Goal: Task Accomplishment & Management: Use online tool/utility

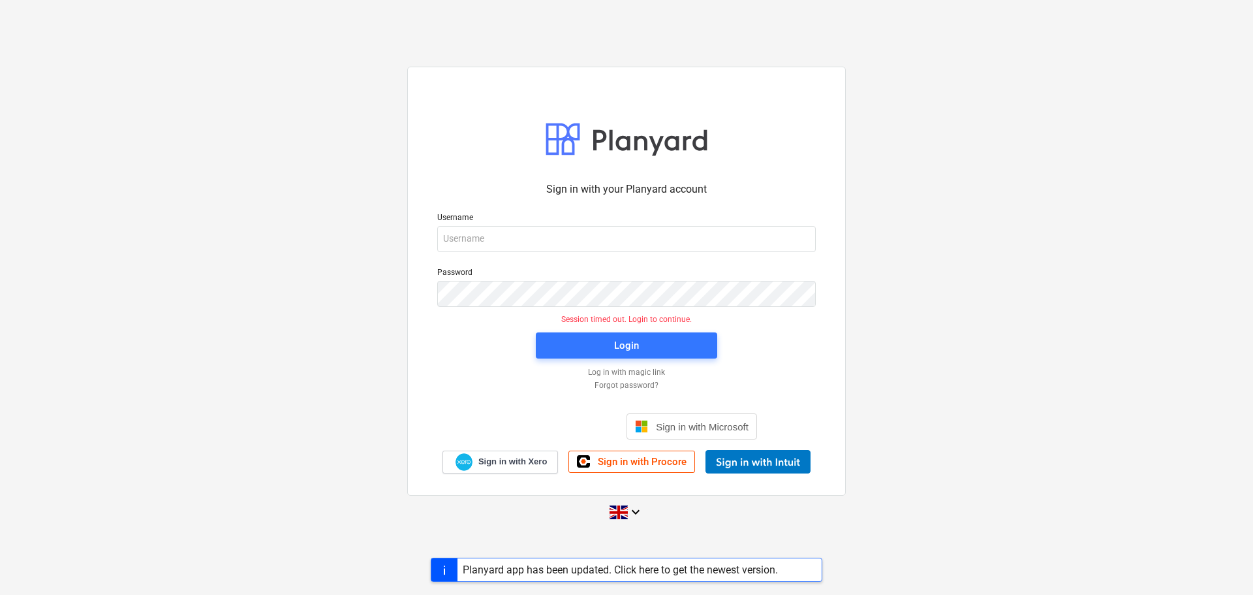
drag, startPoint x: 157, startPoint y: 215, endPoint x: 165, endPoint y: 187, distance: 29.8
click at [157, 215] on div "Sign in with your Planyard account Username Password Session timed out. Login t…" at bounding box center [626, 297] width 1253 height 483
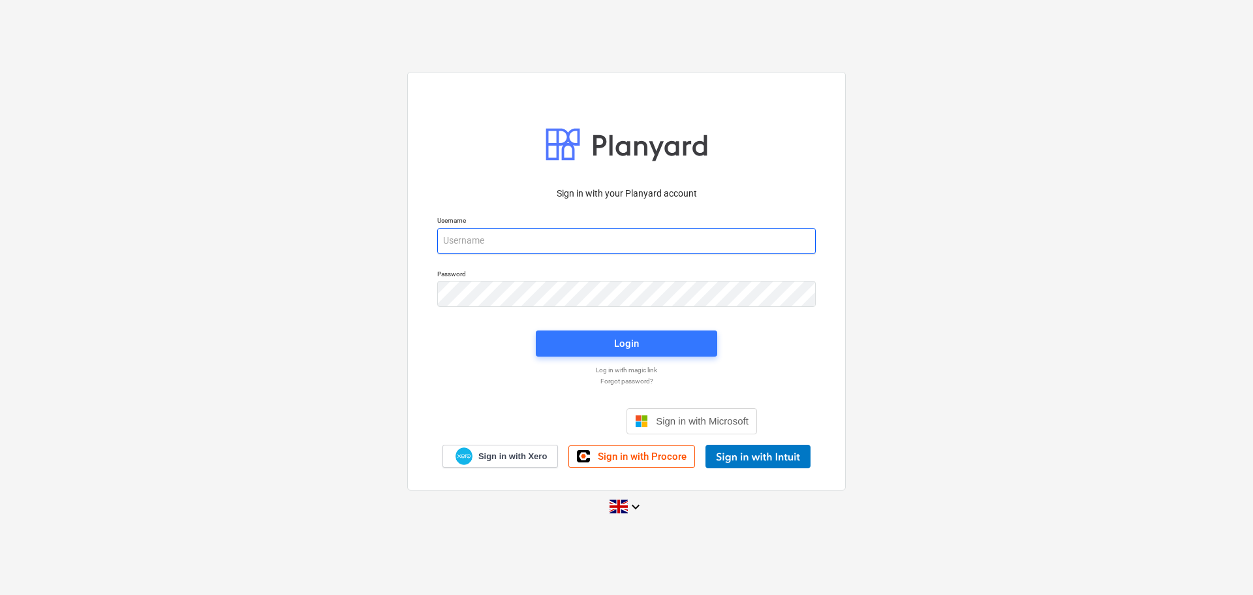
click at [520, 241] on input "email" at bounding box center [626, 241] width 379 height 26
type input "aidan@thehalogroup.co.uk"
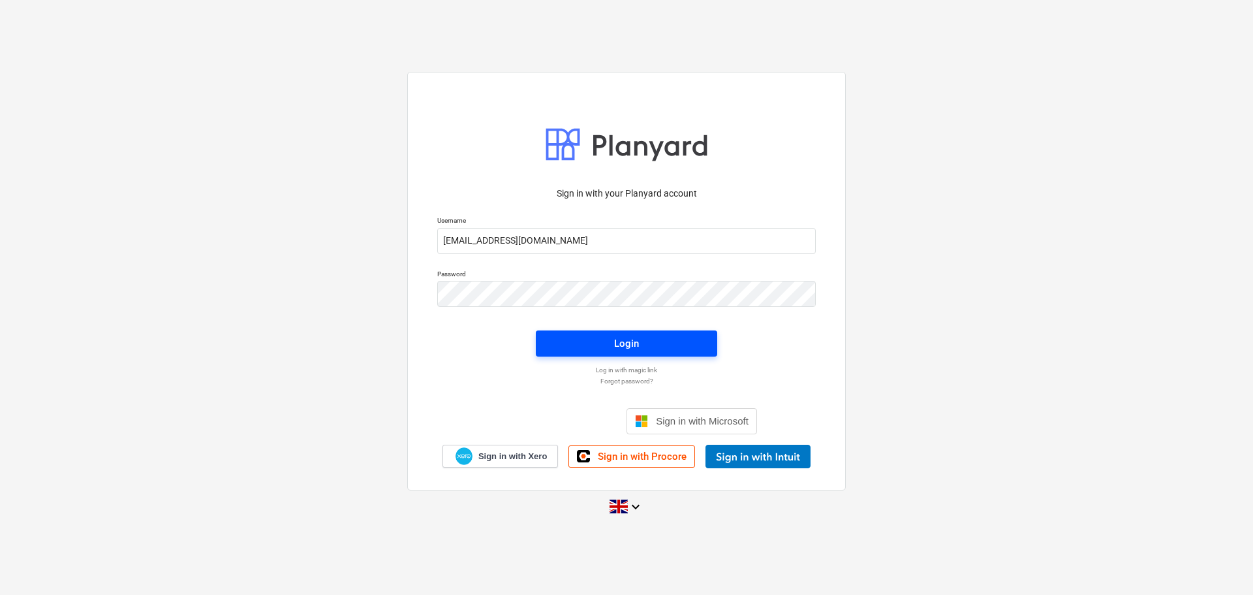
click at [590, 349] on span "Login" at bounding box center [627, 343] width 150 height 17
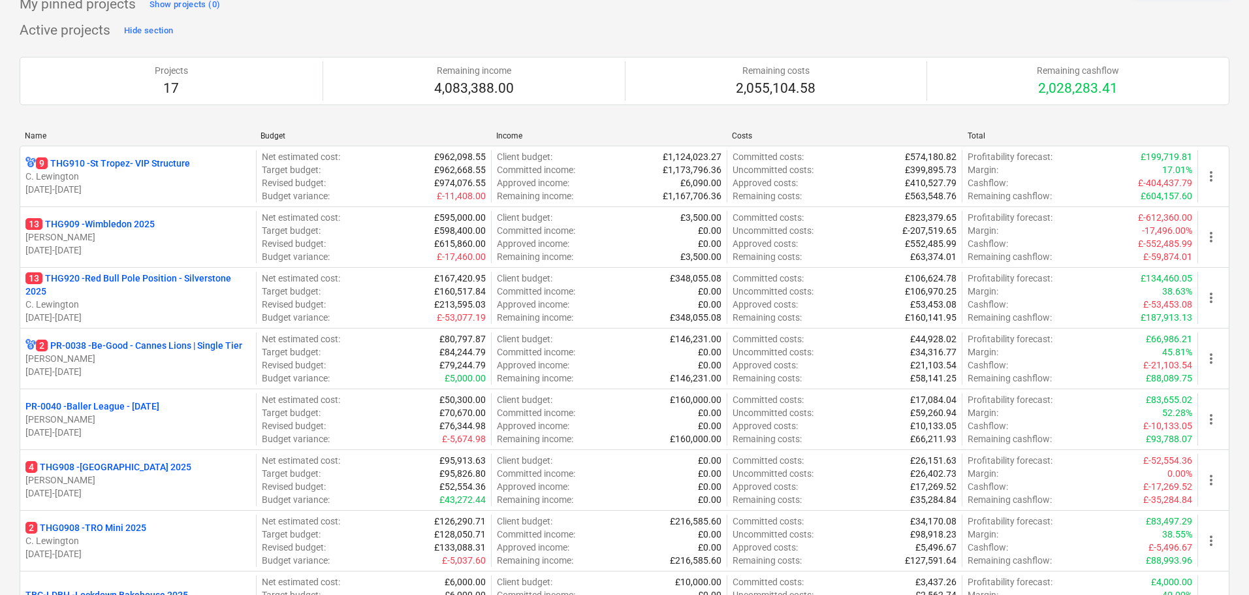
scroll to position [392, 0]
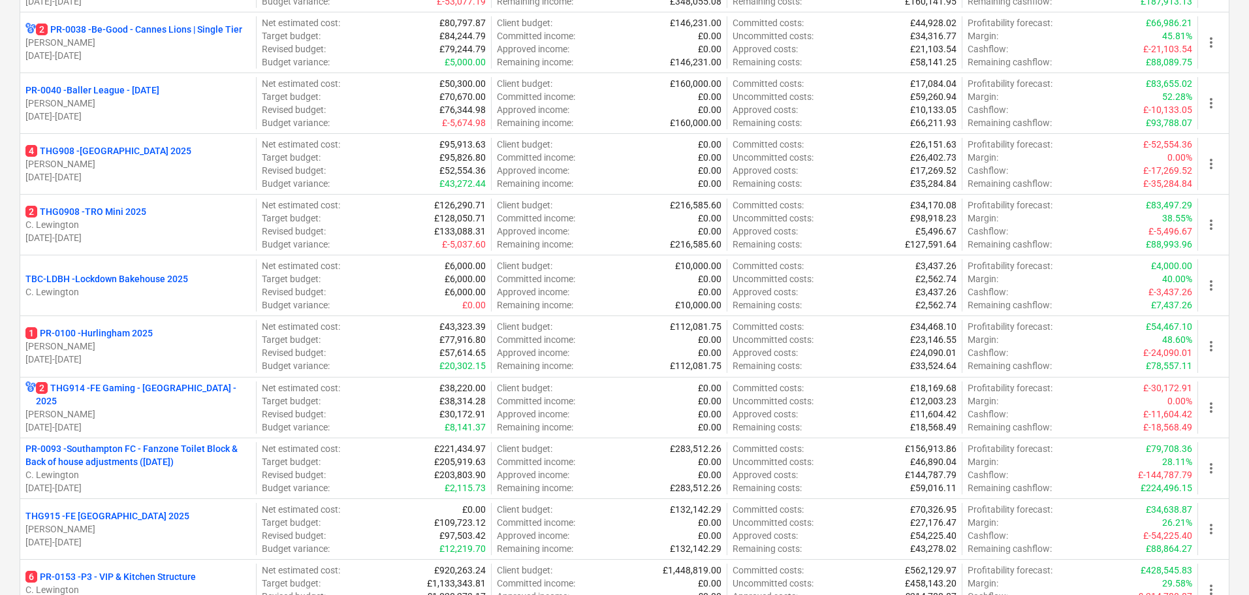
click at [173, 453] on p "PR-0093 - Southampton FC - Fanzone Toilet Block & Back of house adjustments (23…" at bounding box center [137, 455] width 225 height 26
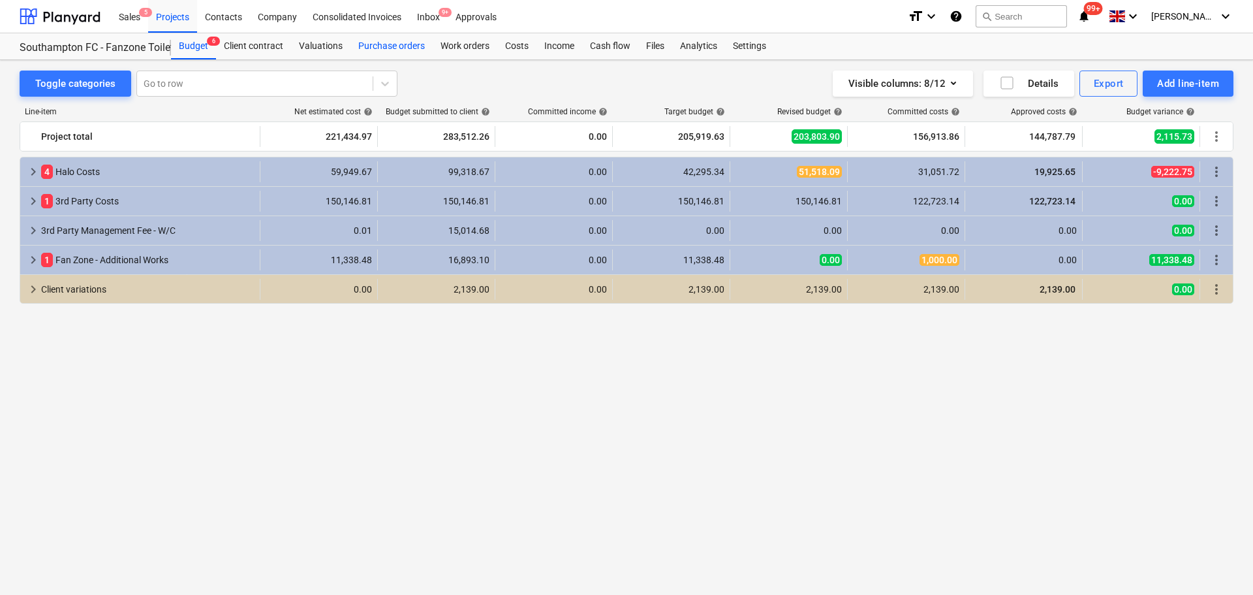
click at [395, 44] on div "Purchase orders" at bounding box center [392, 46] width 82 height 26
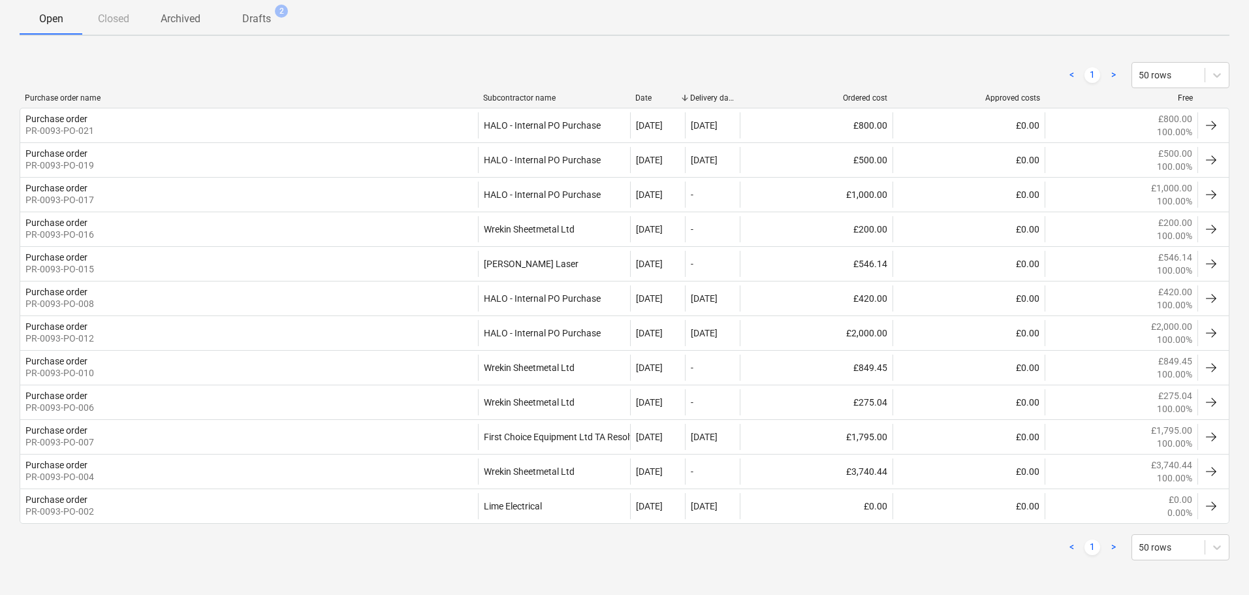
scroll to position [236, 0]
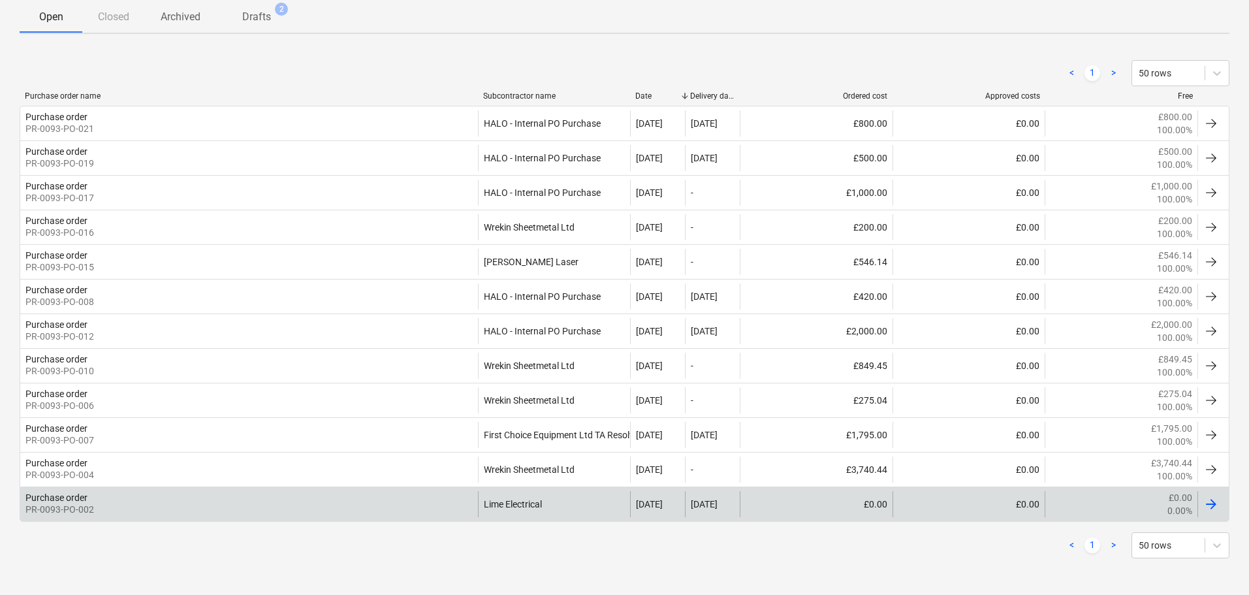
click at [392, 506] on div "Purchase order PR-0093-PO-002" at bounding box center [249, 504] width 458 height 26
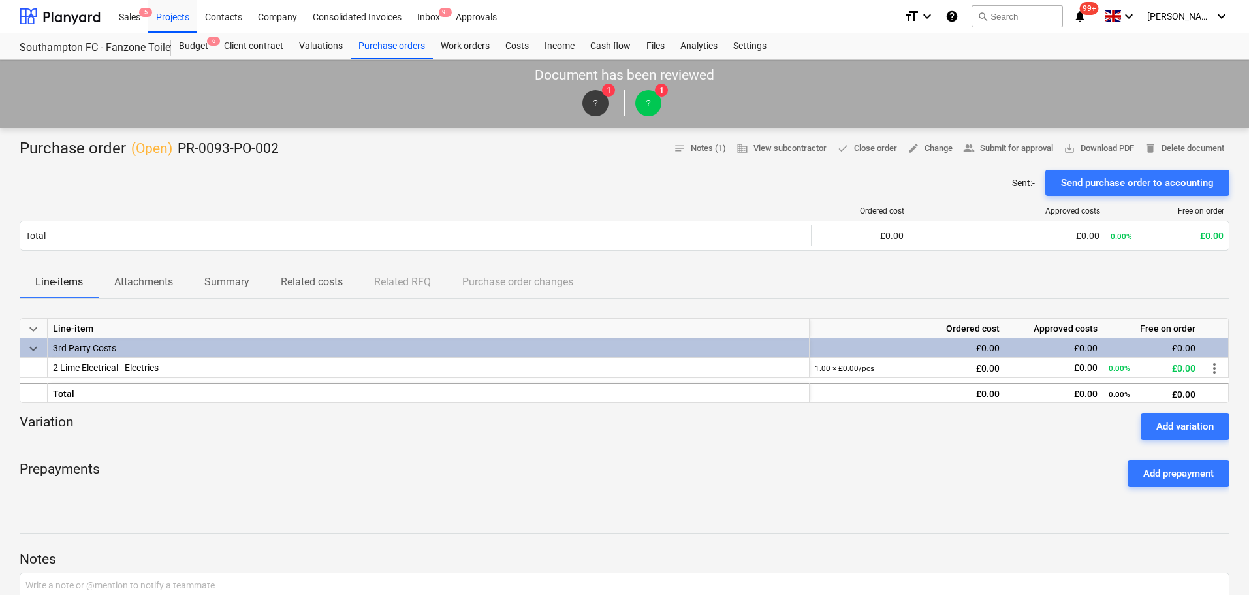
click at [1024, 546] on div at bounding box center [625, 545] width 1210 height 10
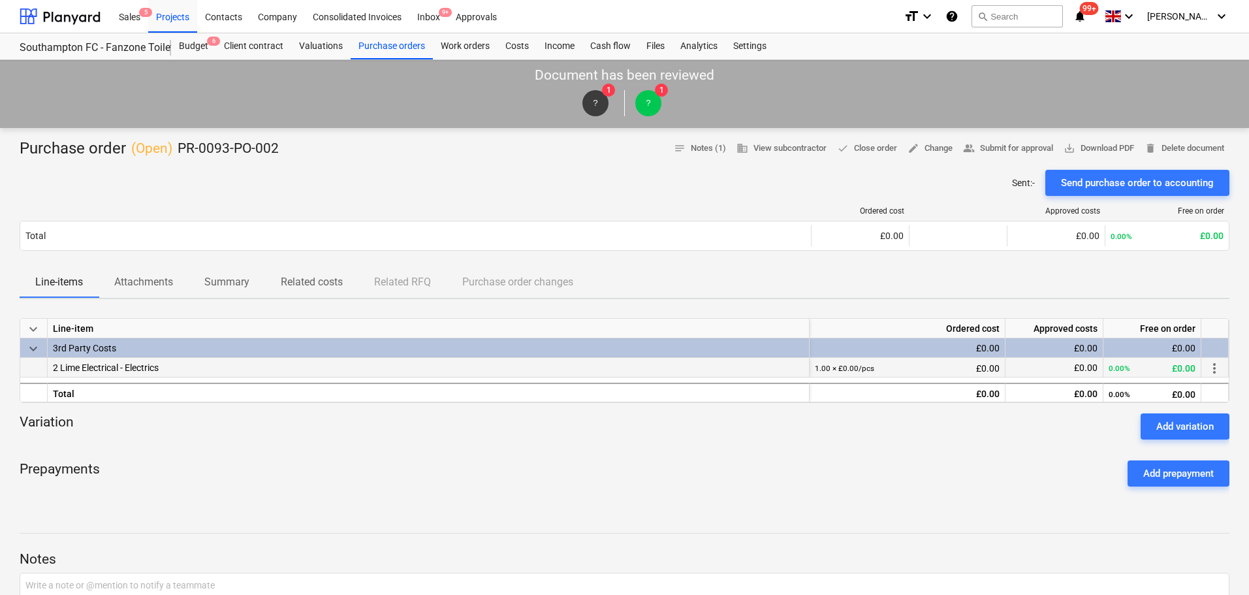
click at [96, 371] on span "2 Lime Electrical - Electrics" at bounding box center [106, 367] width 106 height 10
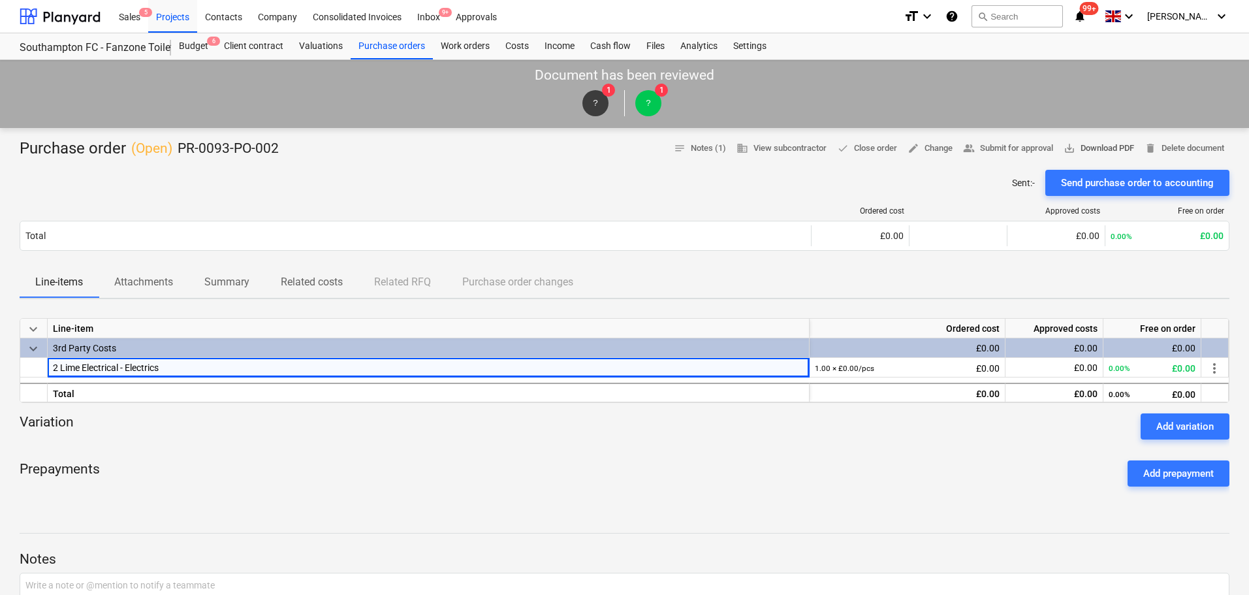
click at [1063, 153] on span "save_alt Download PDF" at bounding box center [1098, 148] width 71 height 15
click at [225, 185] on div "Sent : - Send purchase order to accounting" at bounding box center [625, 183] width 1210 height 26
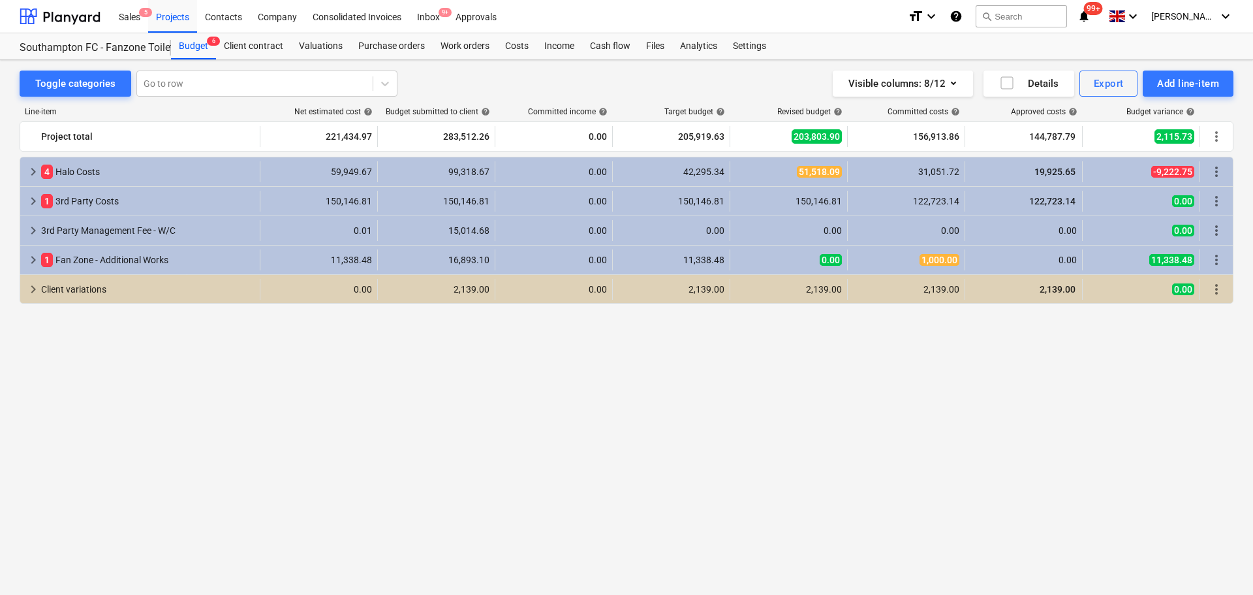
drag, startPoint x: 275, startPoint y: 430, endPoint x: 286, endPoint y: 442, distance: 16.2
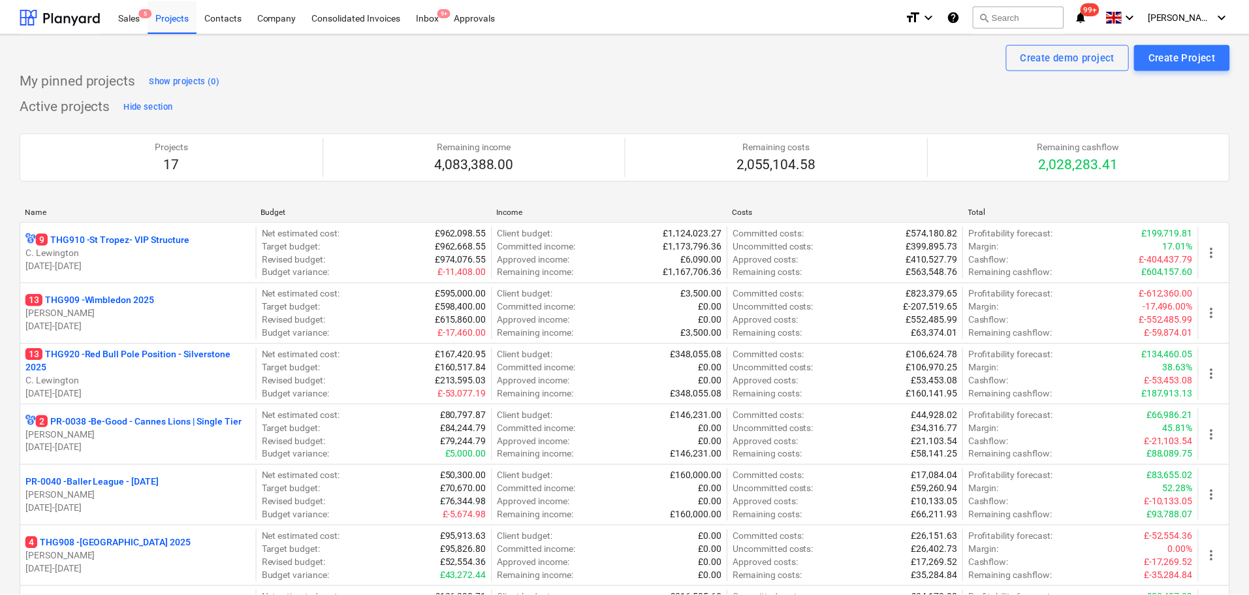
scroll to position [392, 0]
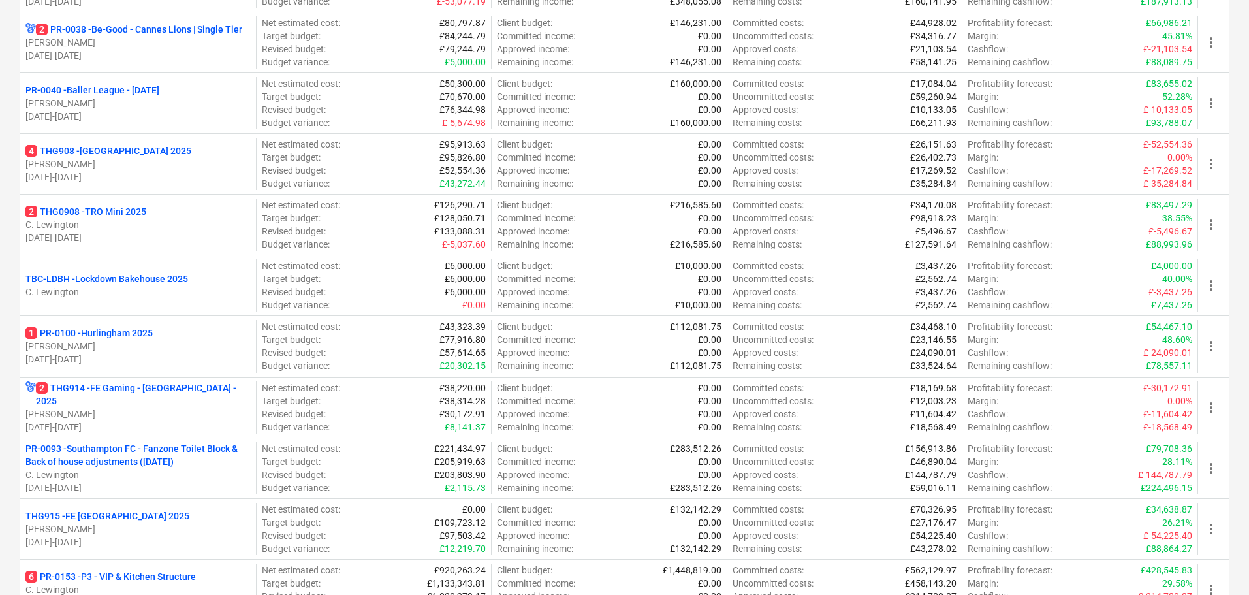
click at [13, 190] on div "Create demo project Create Project My pinned projects Show projects (0) Active …" at bounding box center [624, 305] width 1249 height 1326
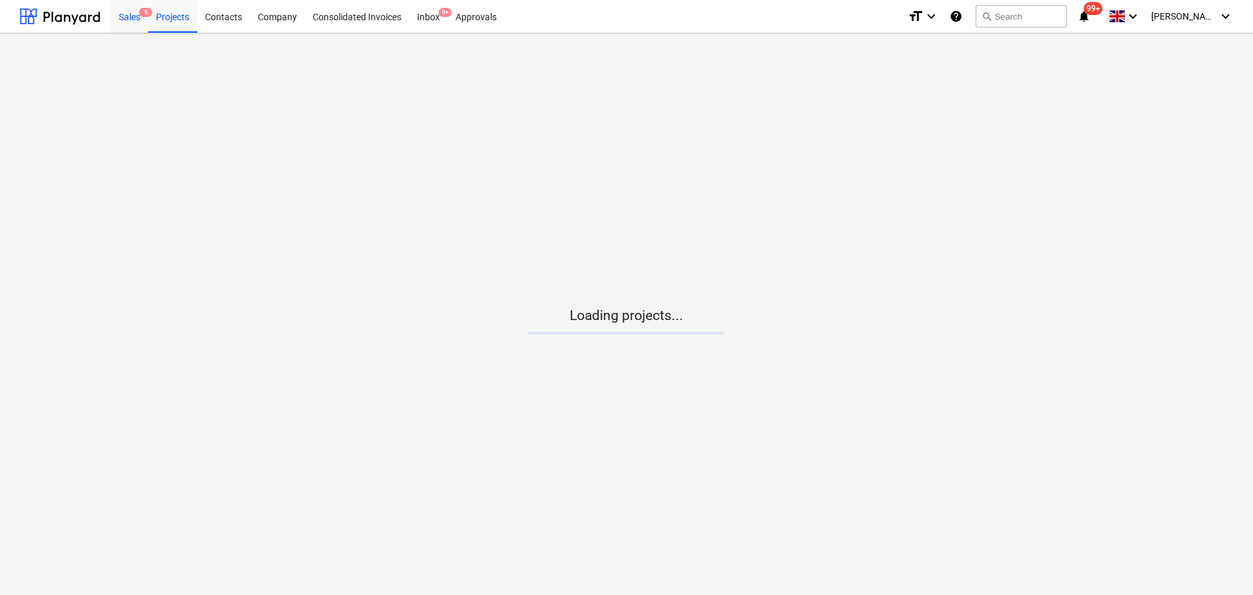
click at [132, 18] on div "Sales 5" at bounding box center [129, 15] width 37 height 33
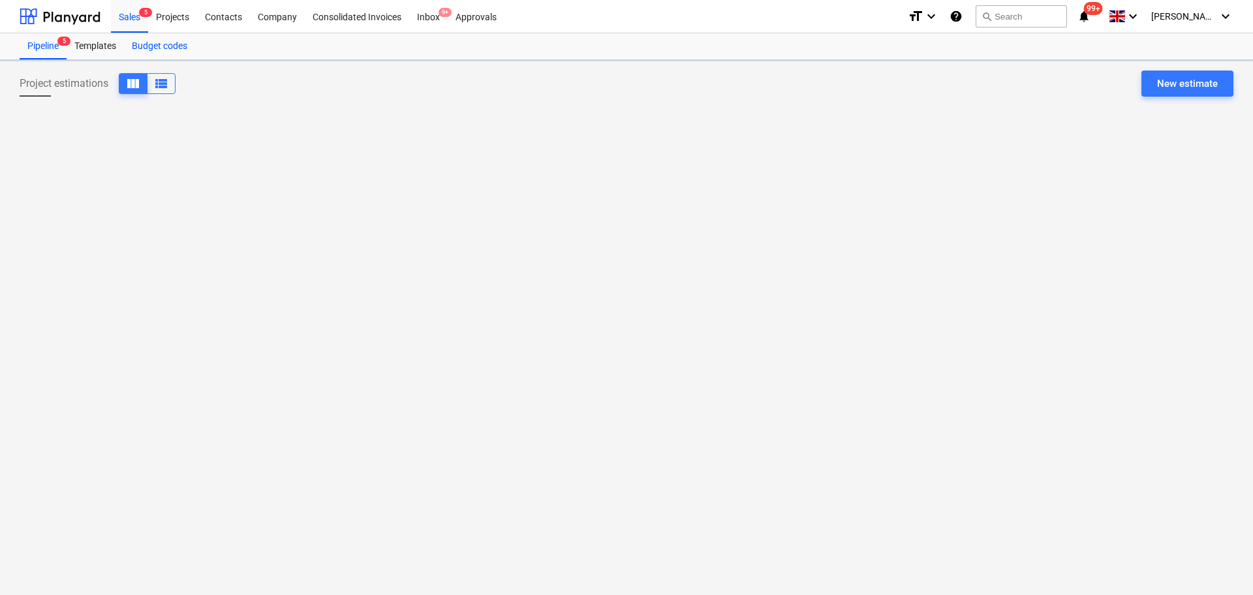
click at [166, 50] on div "Budget codes" at bounding box center [159, 46] width 71 height 26
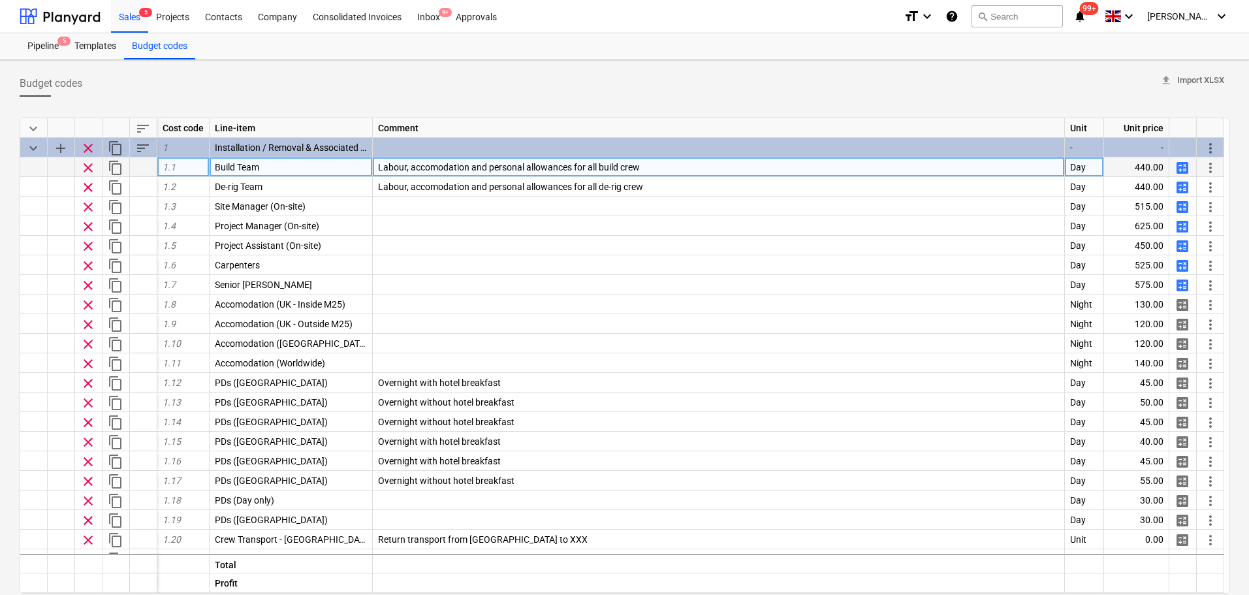
click at [1181, 169] on span "calculate" at bounding box center [1182, 168] width 16 height 16
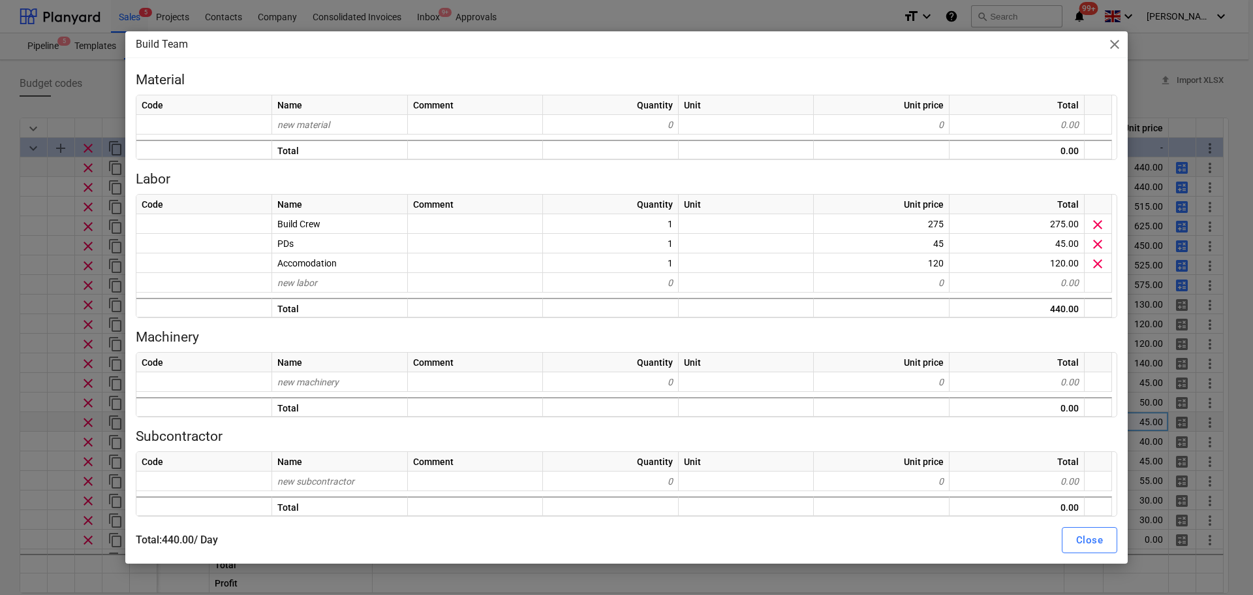
click at [68, 426] on div "Build Team close Material Code Name Comment Quantity Unit Unit price Total new …" at bounding box center [626, 297] width 1253 height 595
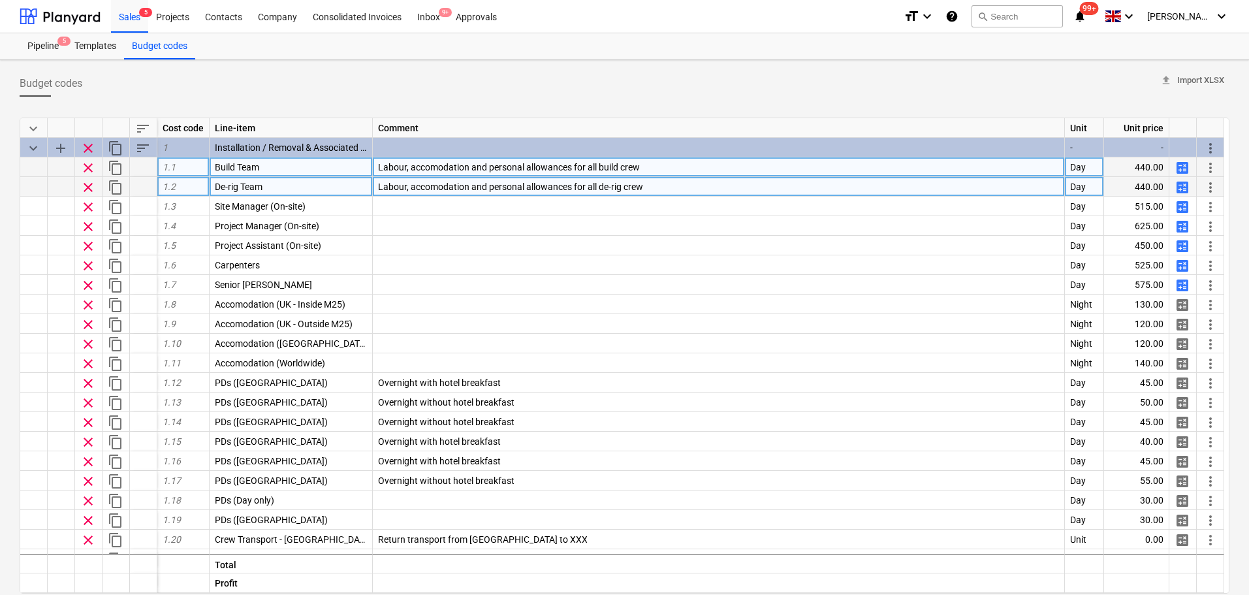
click at [86, 186] on span "clear" at bounding box center [88, 188] width 16 height 16
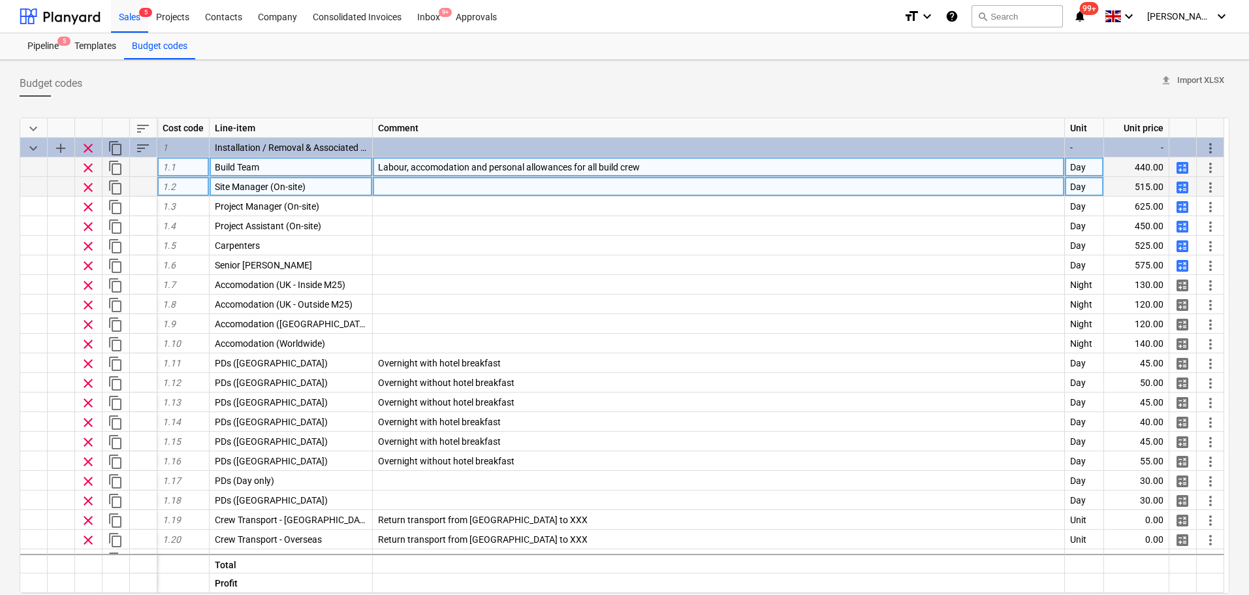
click at [119, 165] on span "content_copy" at bounding box center [116, 168] width 16 height 16
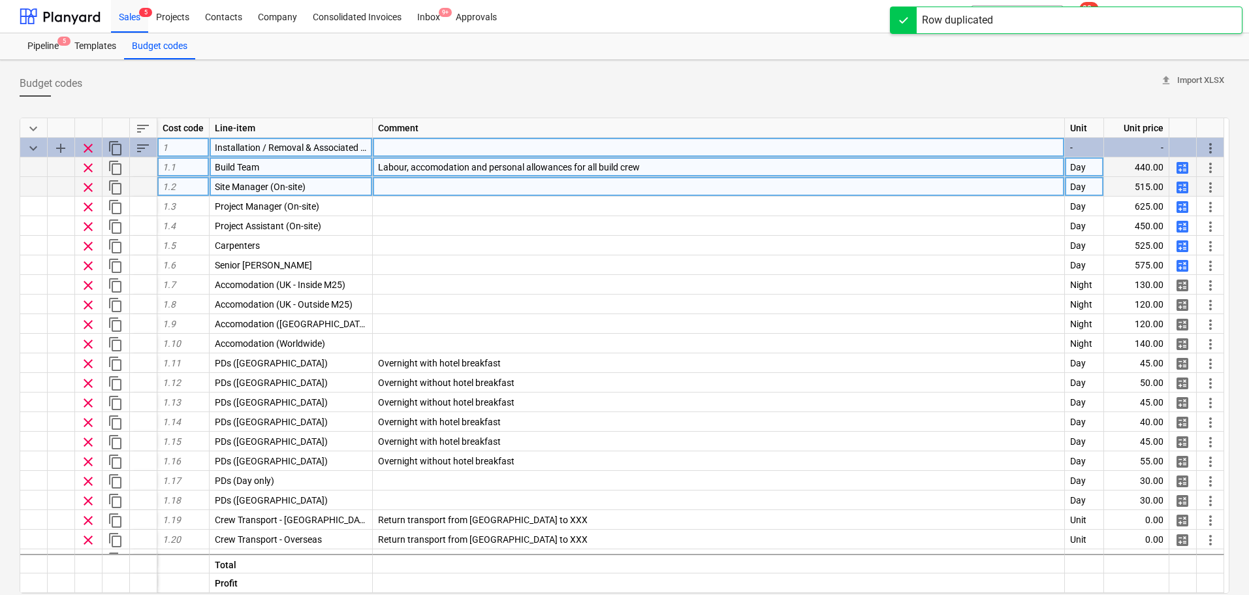
click at [143, 148] on span "sort" at bounding box center [143, 148] width 16 height 16
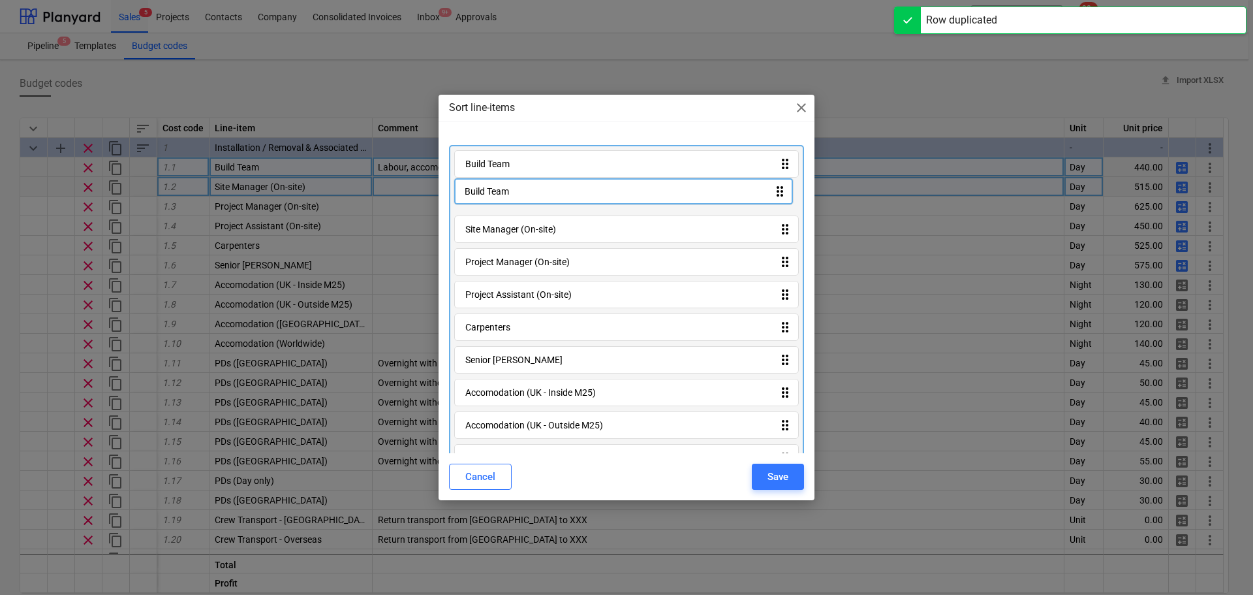
drag, startPoint x: 539, startPoint y: 433, endPoint x: 539, endPoint y: 192, distance: 241.5
click at [539, 192] on div "Build Team drag_indicator Site Manager (On-site) drag_indicator Project Manager…" at bounding box center [626, 525] width 355 height 761
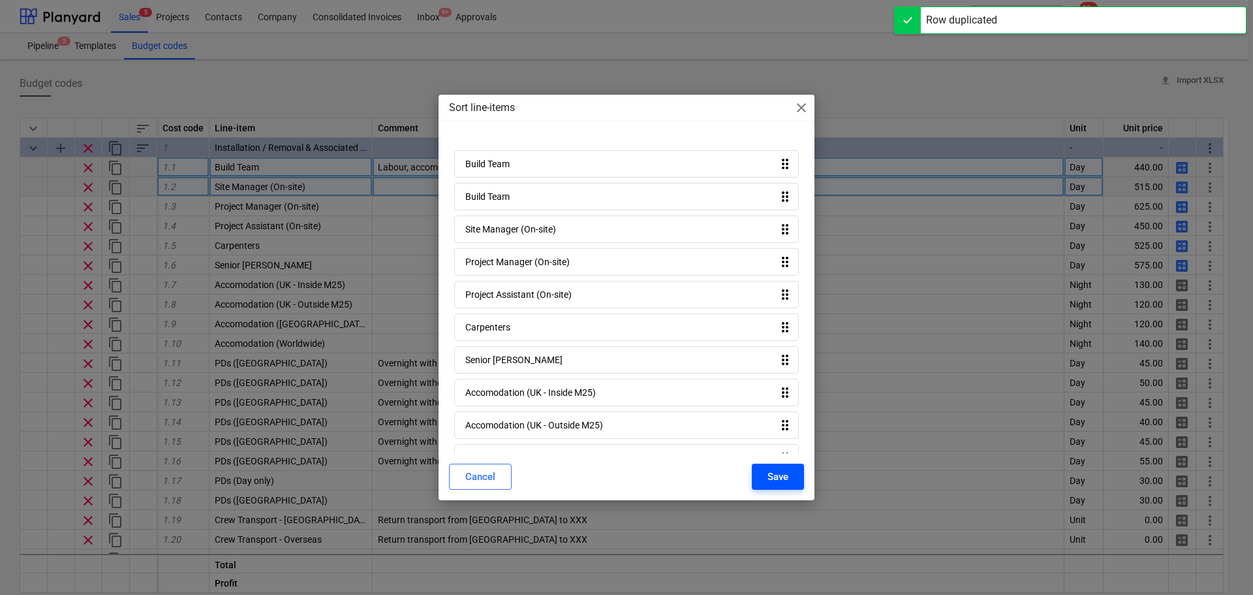
click at [758, 477] on button "Save" at bounding box center [778, 476] width 52 height 26
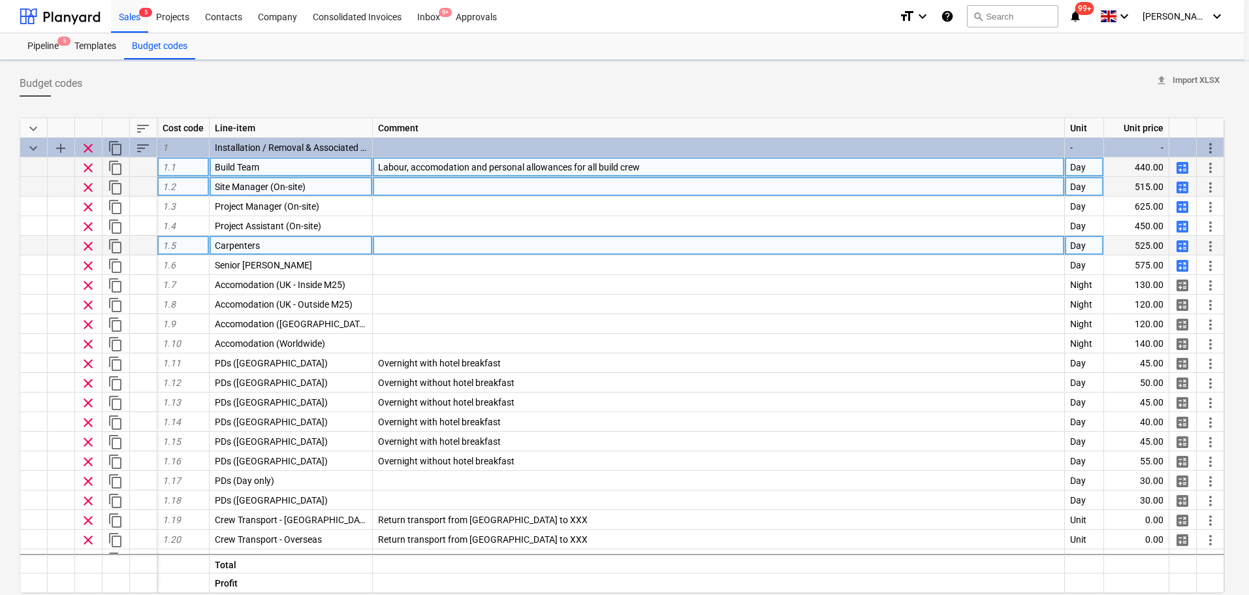
type textarea "x"
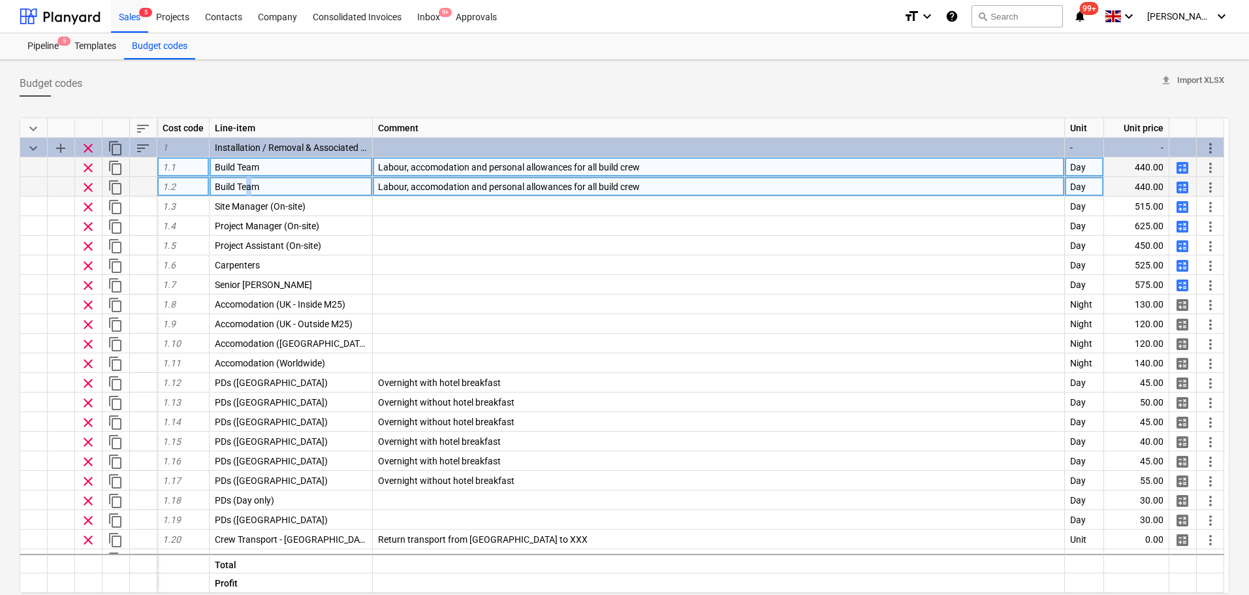
click at [250, 189] on span "Build Team" at bounding box center [237, 186] width 44 height 10
click at [264, 187] on input "Build Team" at bounding box center [291, 186] width 163 height 19
click at [224, 185] on input "Build Team" at bounding box center [291, 186] width 163 height 19
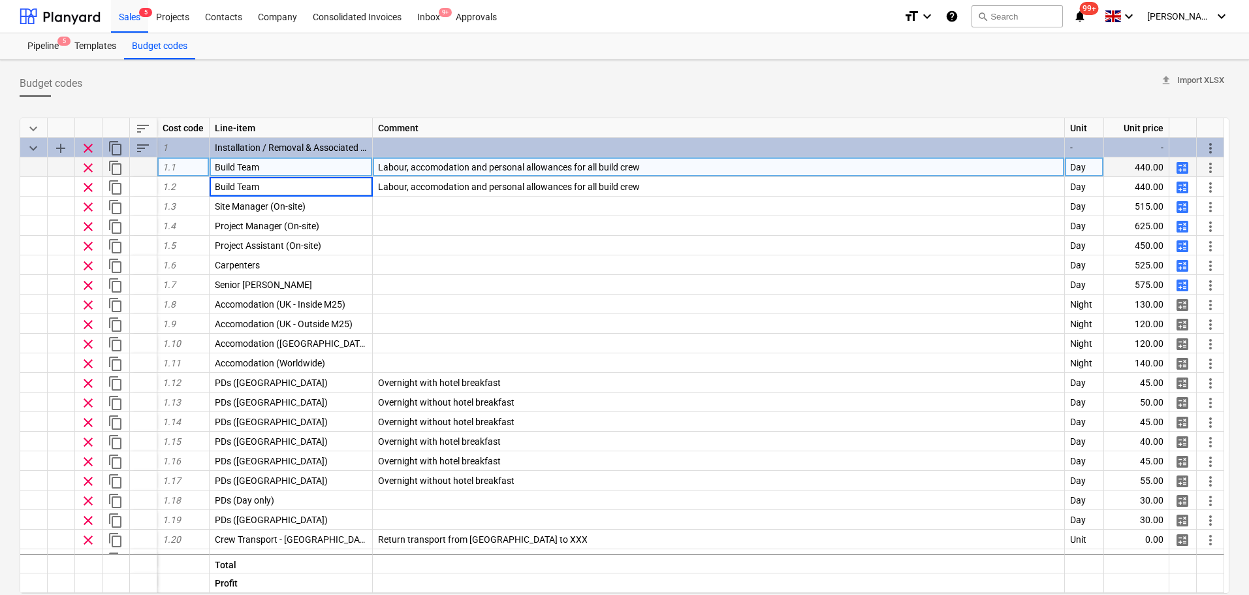
drag, startPoint x: 236, startPoint y: 181, endPoint x: 75, endPoint y: 163, distance: 162.3
click at [81, 165] on div "keyboard_arrow_down sort Cost code Line-item Comment Unit Unit price keyboard_a…" at bounding box center [625, 356] width 1210 height 476
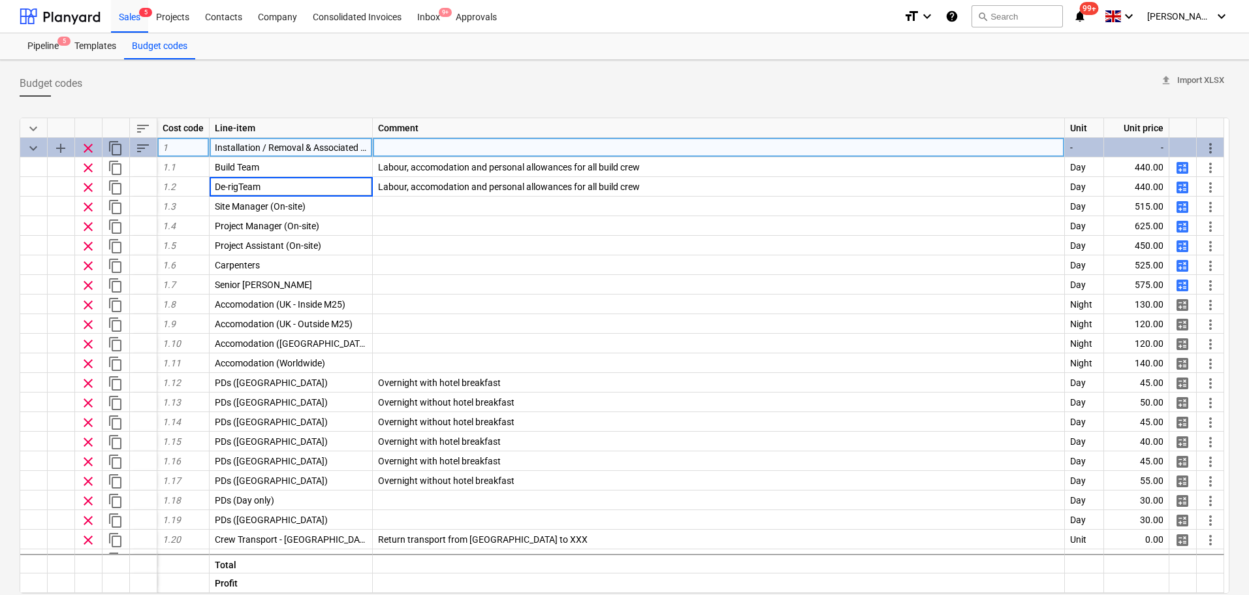
type input "De-rig Team"
type textarea "x"
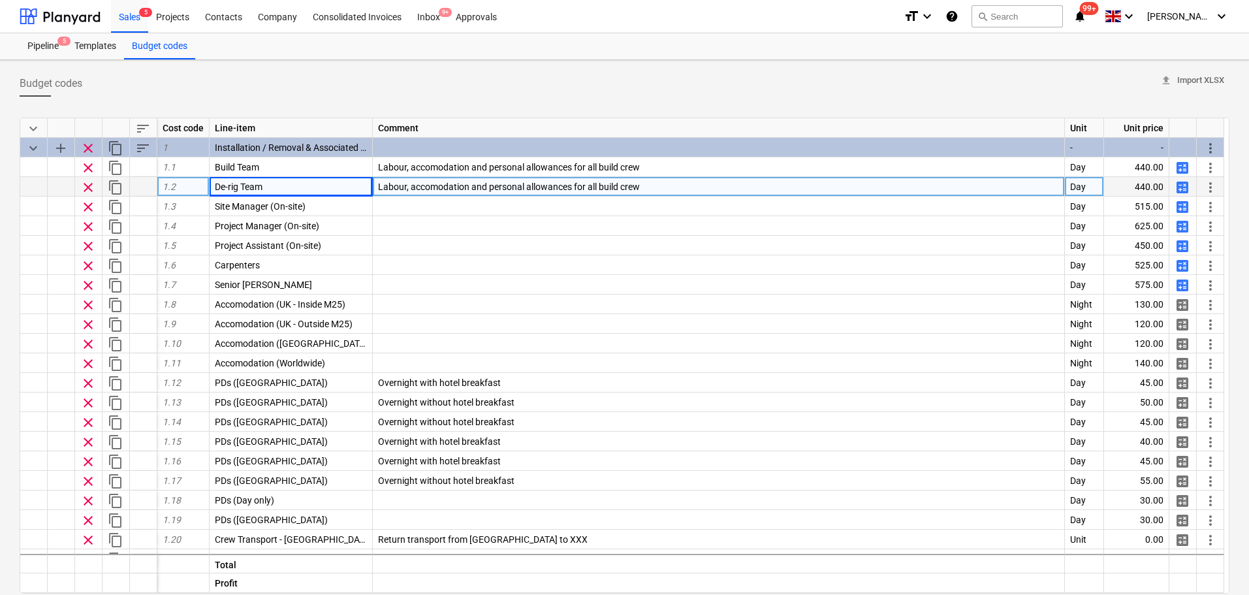
click at [625, 195] on div "Labour, accomodation and personal allowances for all build crew" at bounding box center [719, 187] width 692 height 20
click at [621, 186] on input "Labour, accomodation and personal allowances for all build crew" at bounding box center [718, 186] width 691 height 19
drag, startPoint x: 621, startPoint y: 186, endPoint x: 599, endPoint y: 187, distance: 22.2
click at [599, 187] on input "Labour, accomodation and personal allowances for all build crew" at bounding box center [718, 186] width 691 height 19
type input "Labour, accomodation and personal allowances for all de-rig crew"
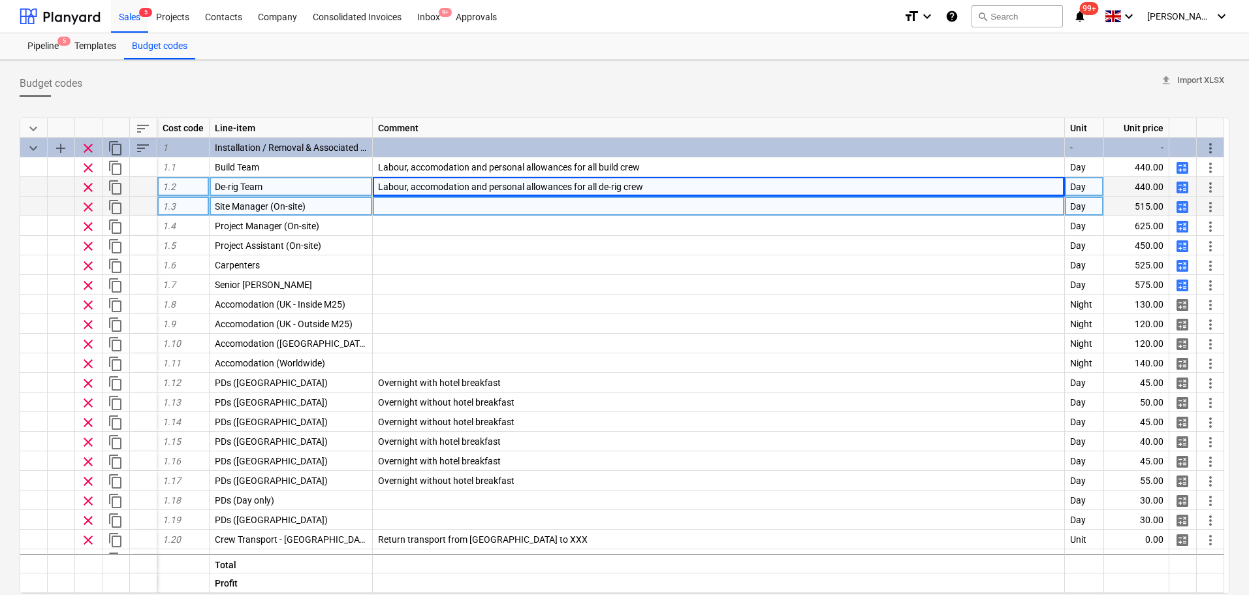
click at [1181, 206] on span "calculate" at bounding box center [1182, 207] width 16 height 16
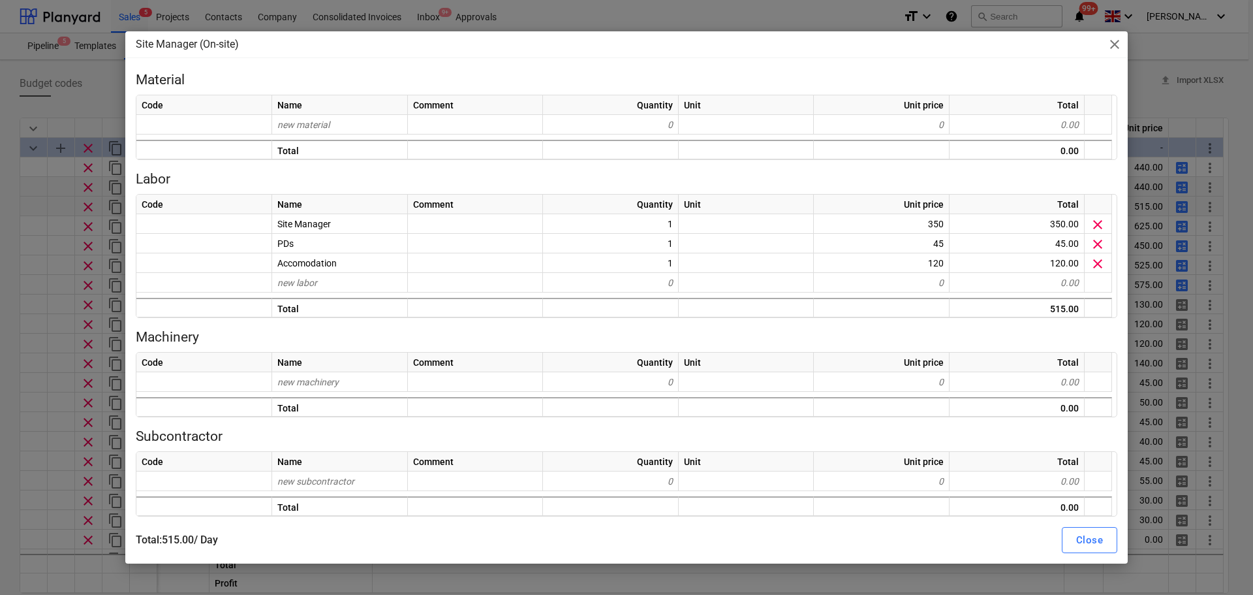
click at [60, 270] on div "Site Manager (On-site) close Material Code Name Comment Quantity Unit Unit pric…" at bounding box center [626, 297] width 1253 height 595
type textarea "x"
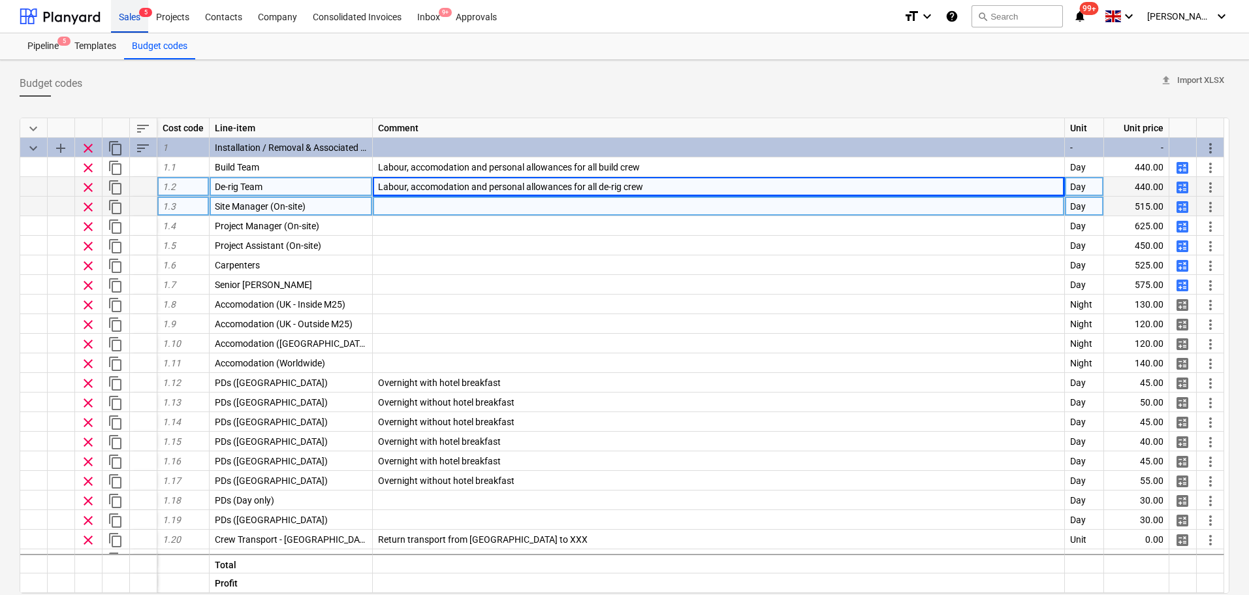
drag, startPoint x: 136, startPoint y: 22, endPoint x: 145, endPoint y: 19, distance: 9.7
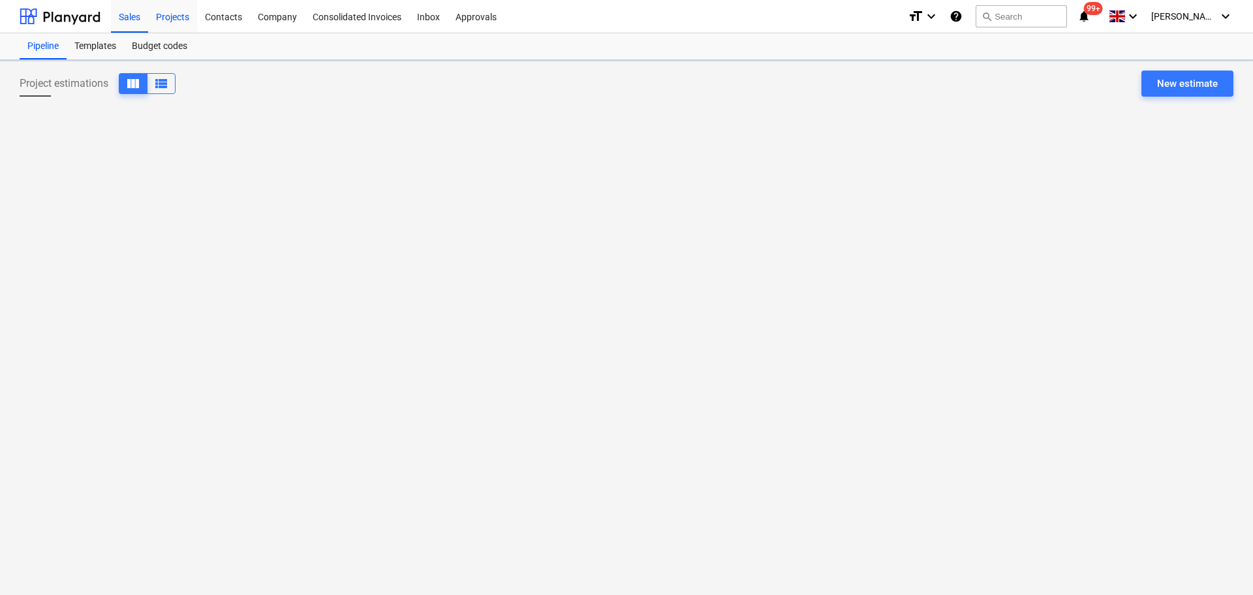
click at [165, 18] on div "Projects" at bounding box center [172, 15] width 49 height 33
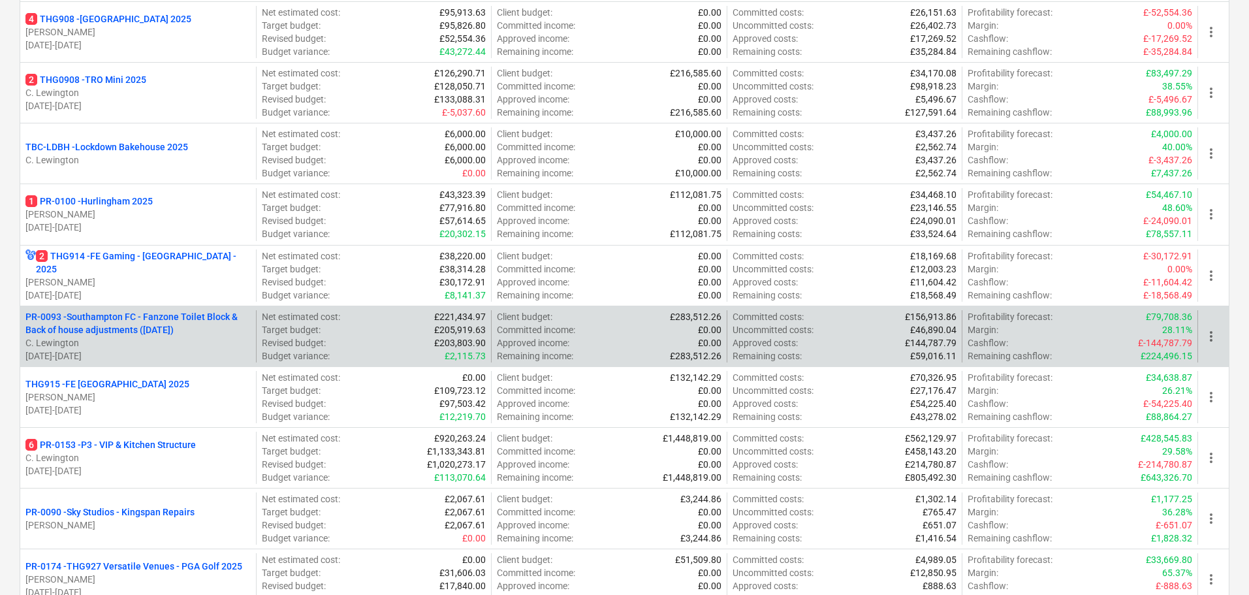
scroll to position [503, 0]
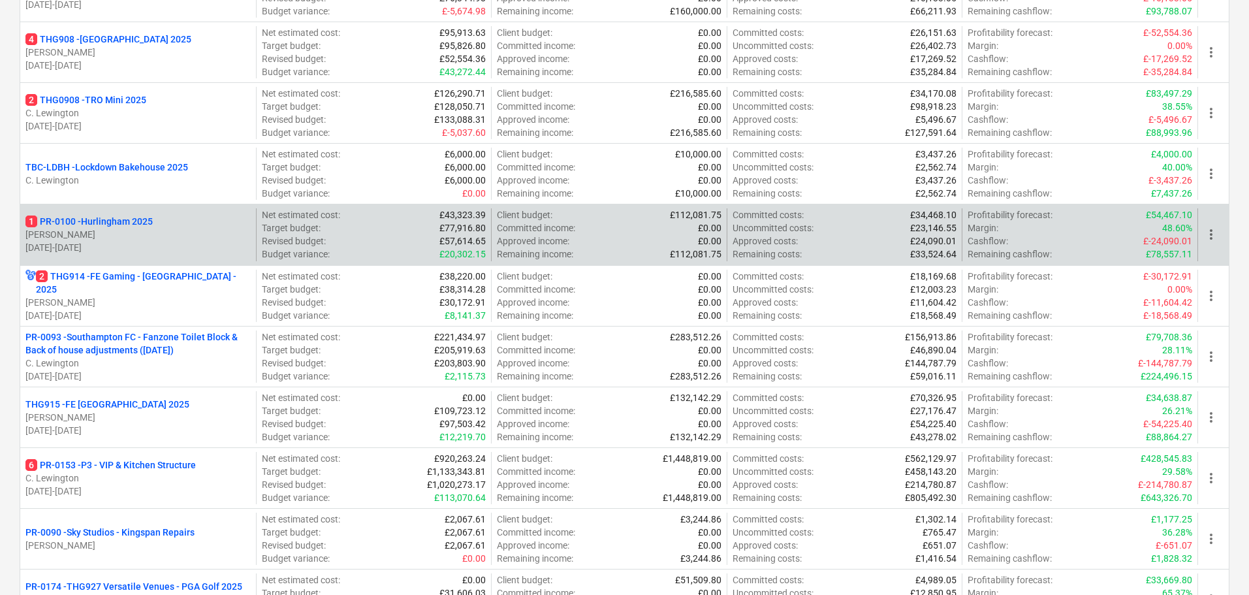
click at [169, 228] on p "[PERSON_NAME]" at bounding box center [137, 234] width 225 height 13
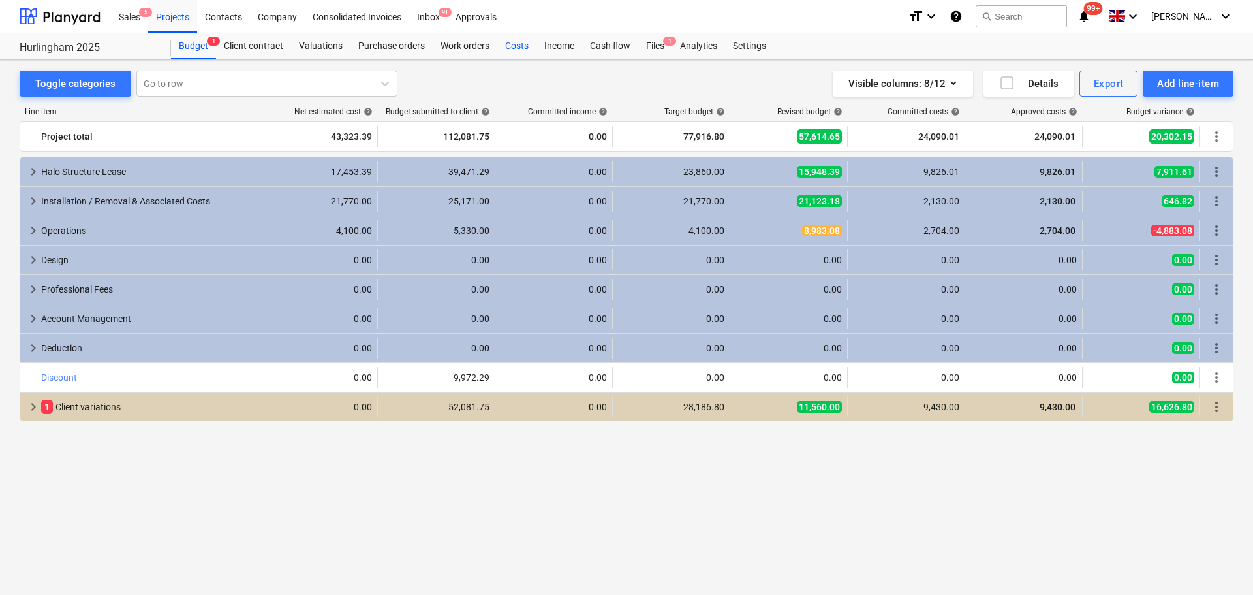
click at [510, 45] on div "Costs" at bounding box center [516, 46] width 39 height 26
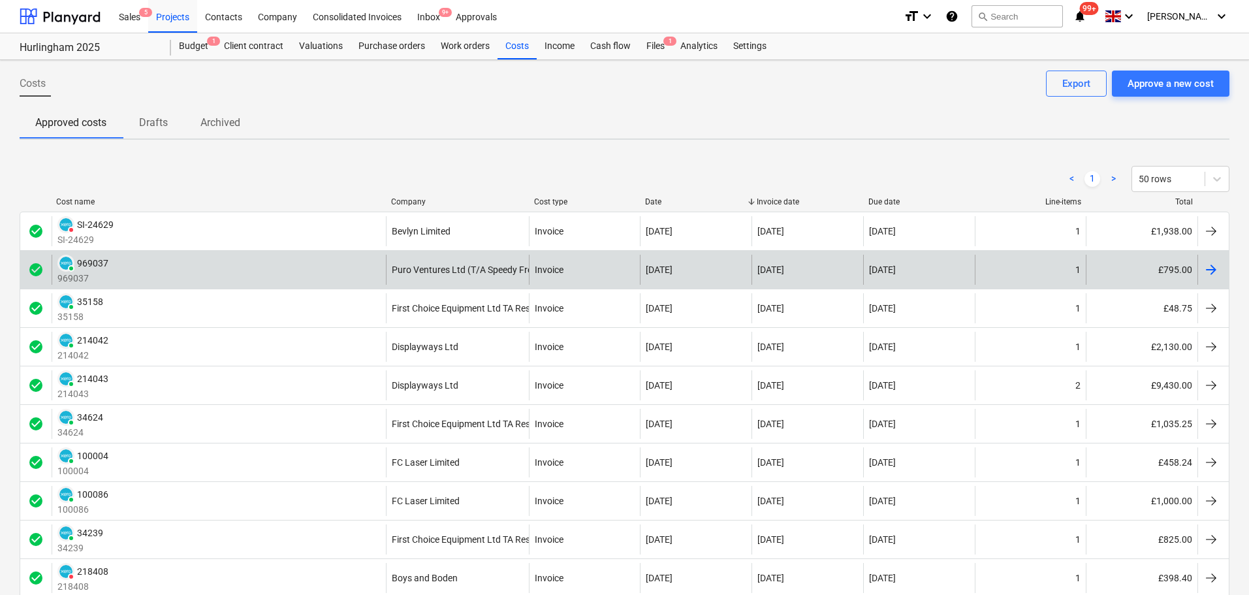
click at [306, 264] on div "PAID 969037 969037" at bounding box center [219, 270] width 334 height 30
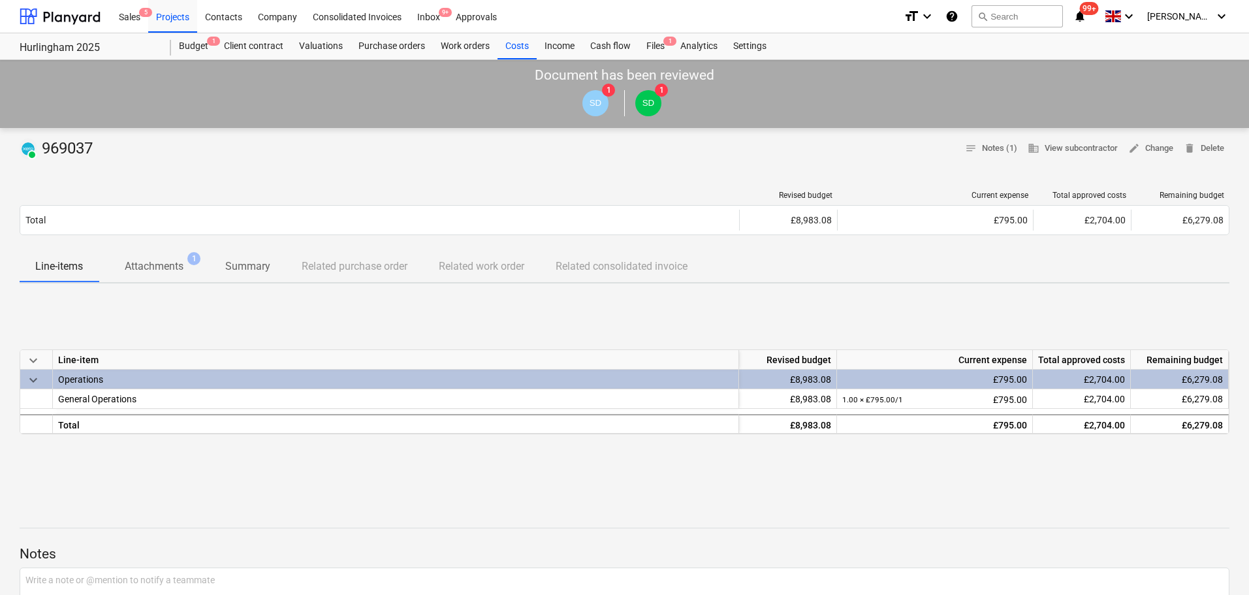
click at [149, 270] on p "Attachments" at bounding box center [154, 267] width 59 height 16
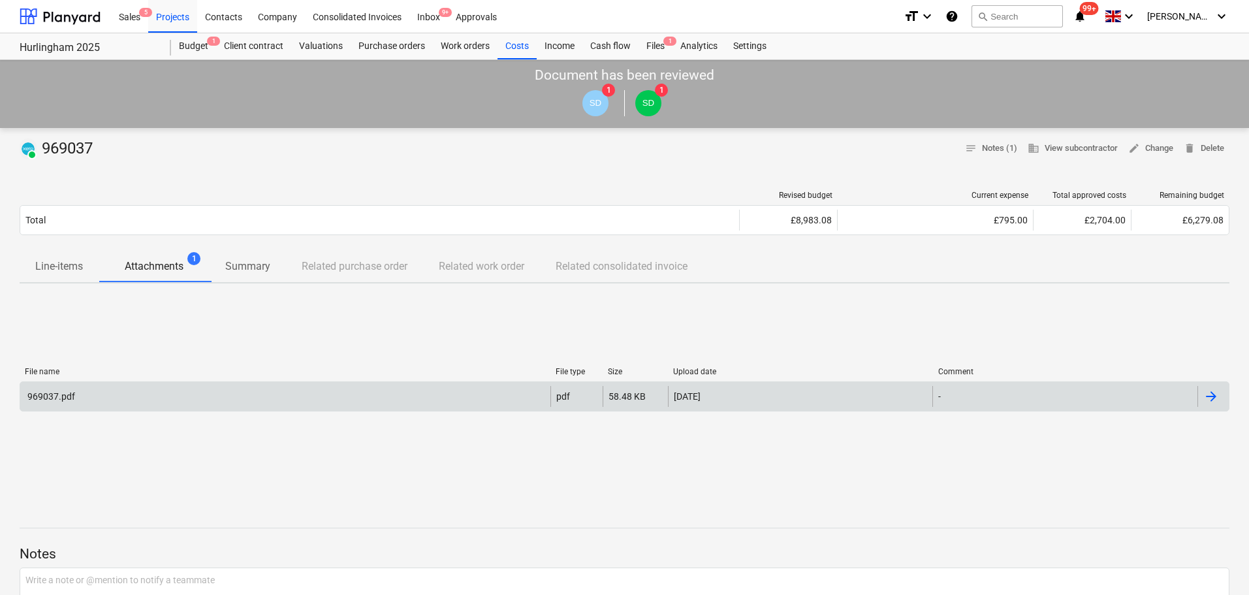
click at [125, 392] on div "969037.pdf" at bounding box center [285, 396] width 530 height 21
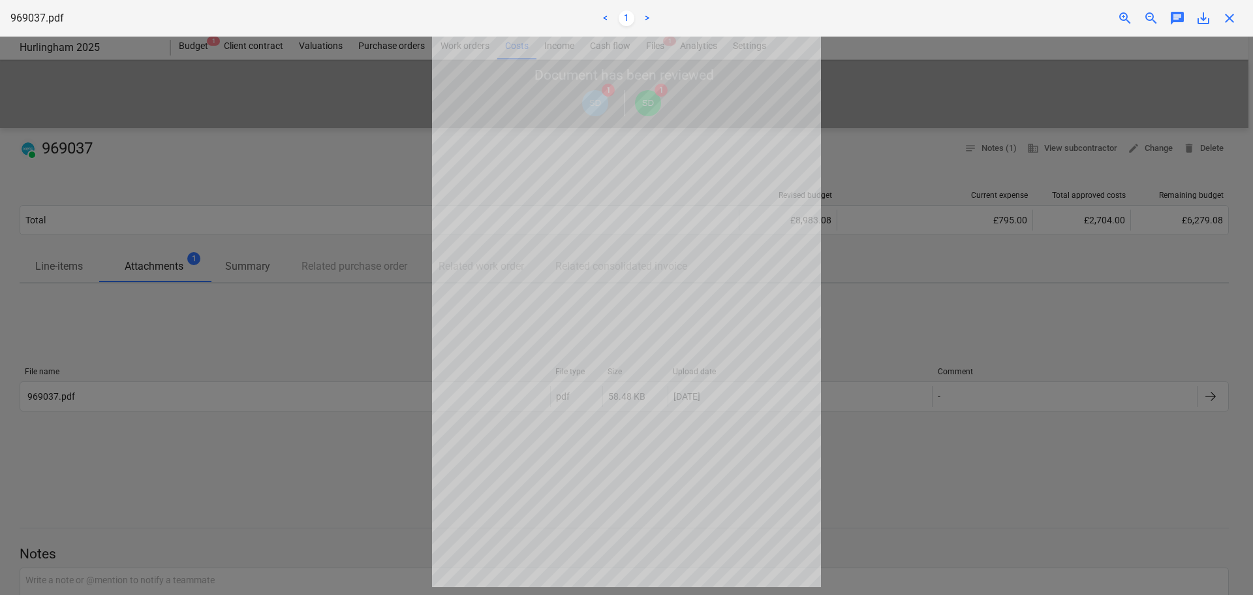
click at [378, 353] on div at bounding box center [626, 316] width 1253 height 558
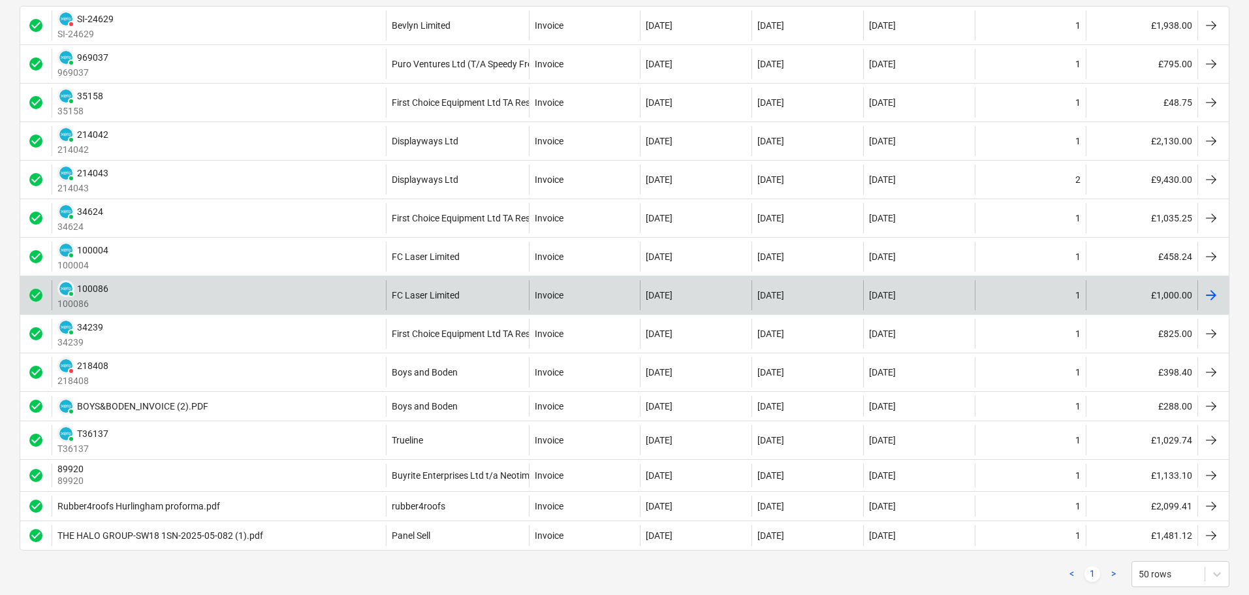
scroll to position [235, 0]
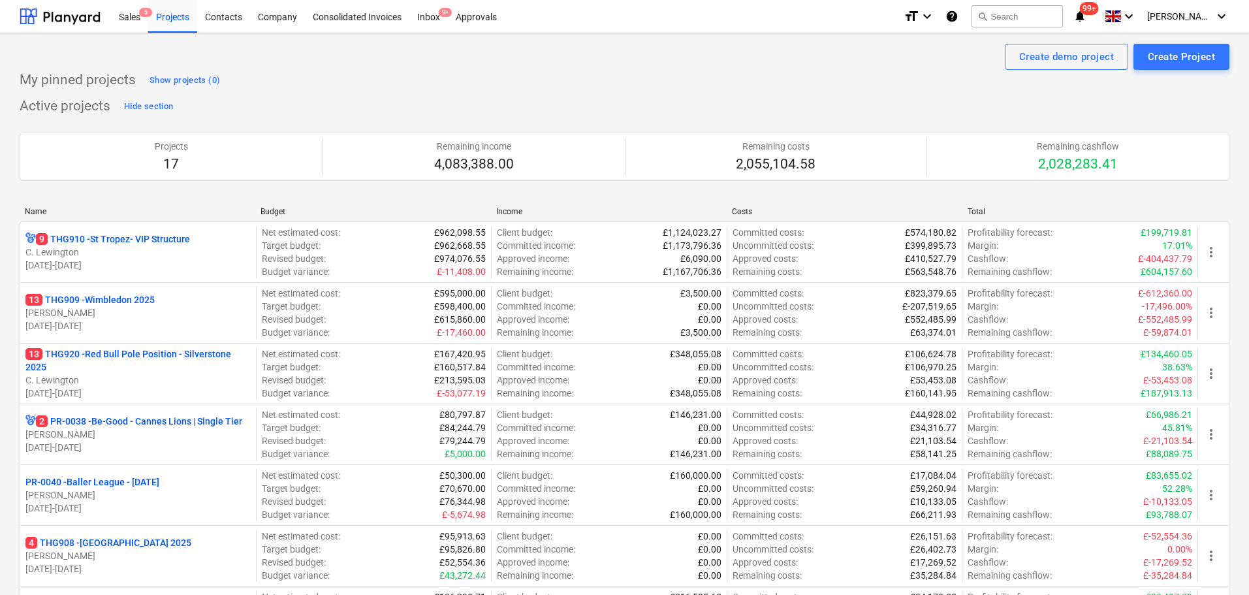
click at [106, 24] on div "Sales 5 Projects Contacts Company Consolidated Invoices Inbox 9+ Approvals form…" at bounding box center [624, 16] width 1249 height 33
click at [143, 20] on div "Sales 5" at bounding box center [129, 15] width 37 height 33
